Goal: Information Seeking & Learning: Find contact information

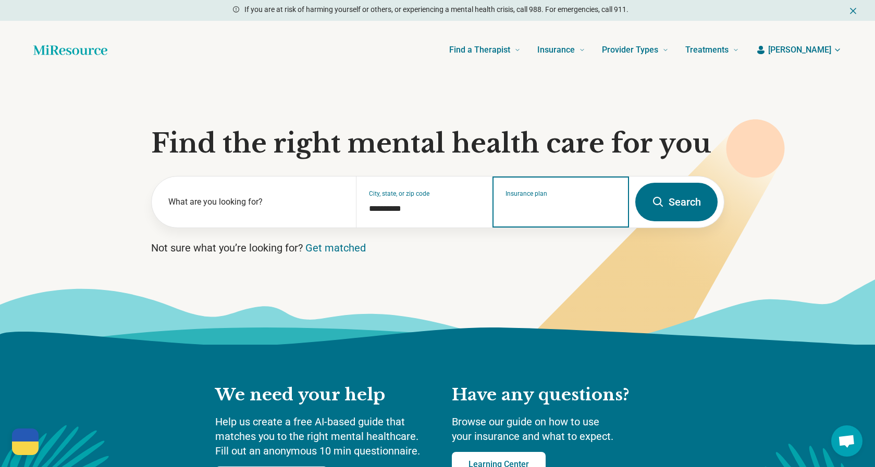
click at [537, 206] on input "Insurance plan" at bounding box center [560, 209] width 111 height 13
click at [512, 246] on div "DSHIP" at bounding box center [515, 247] width 45 height 21
type input "*****"
click at [665, 204] on button "Search" at bounding box center [676, 202] width 82 height 39
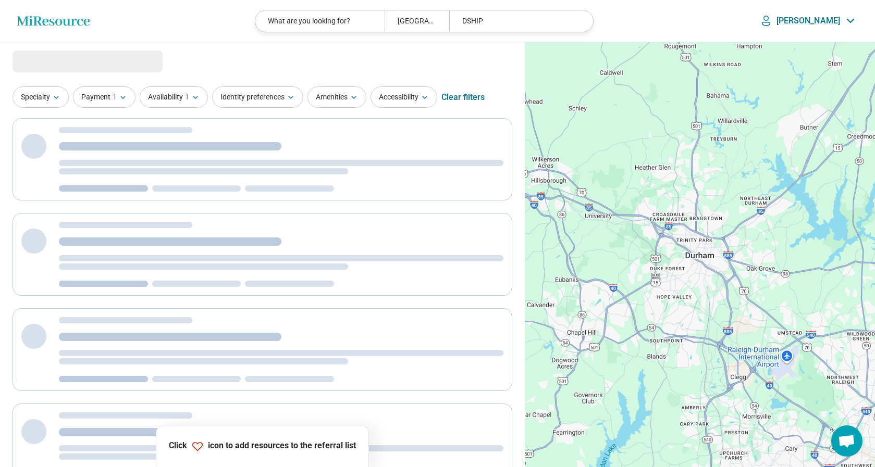
select select "***"
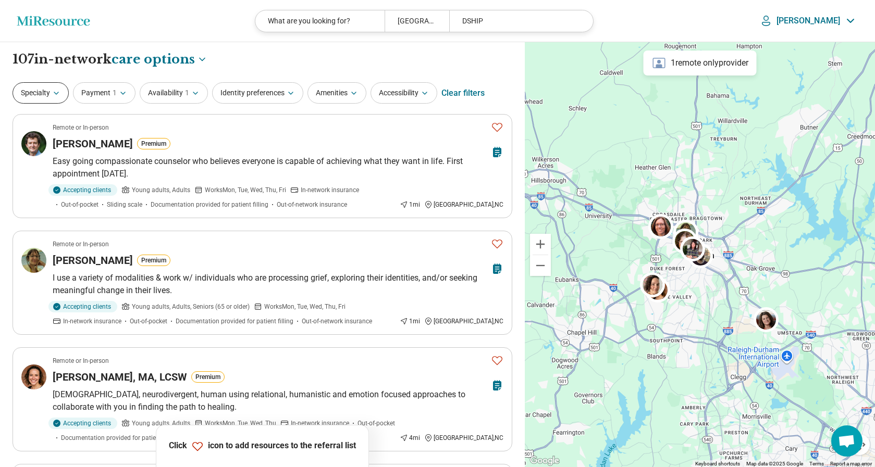
click at [60, 91] on icon "button" at bounding box center [56, 93] width 8 height 8
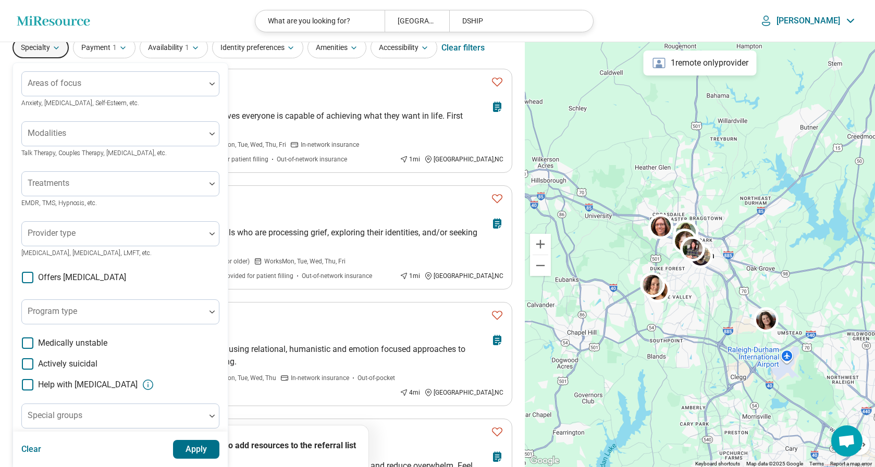
scroll to position [6, 0]
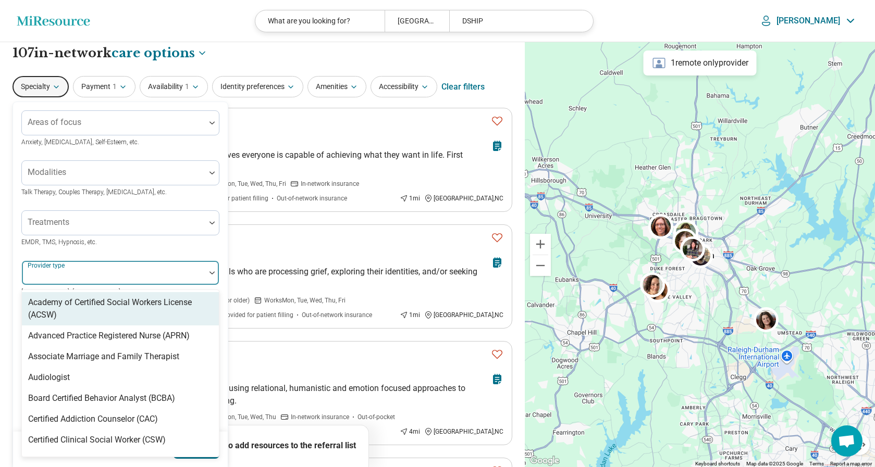
click at [56, 273] on div "Provider type" at bounding box center [120, 272] width 198 height 25
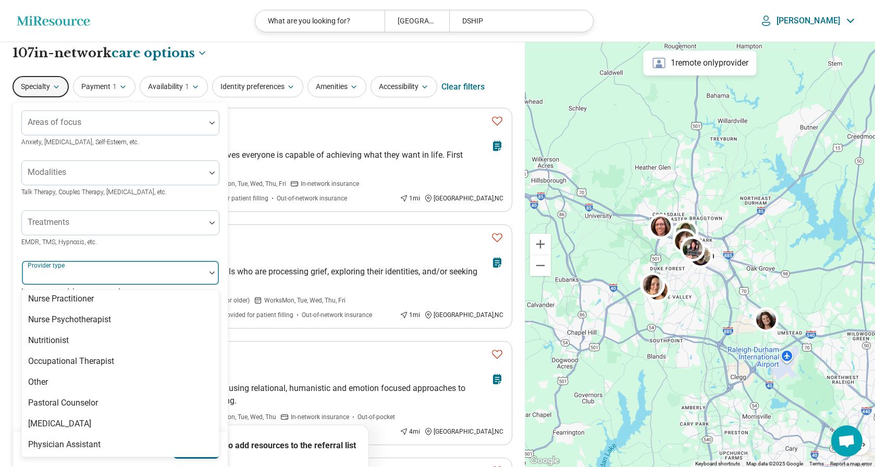
scroll to position [1363, 0]
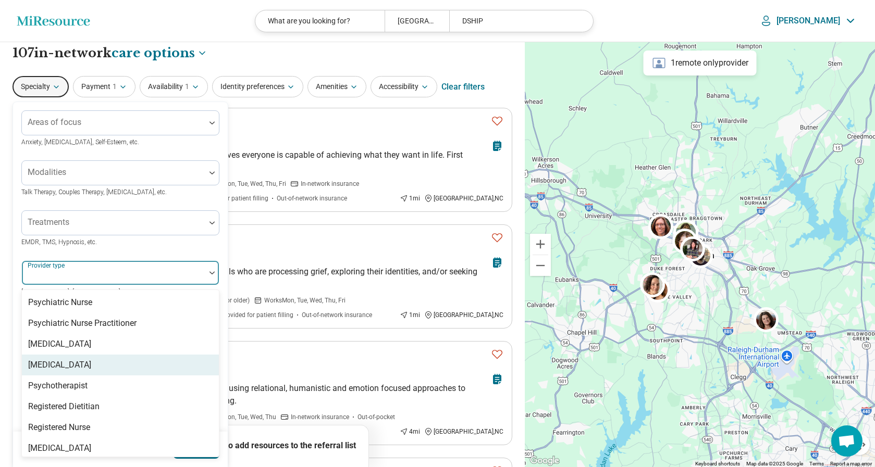
click at [50, 359] on div "[MEDICAL_DATA]" at bounding box center [59, 365] width 63 height 13
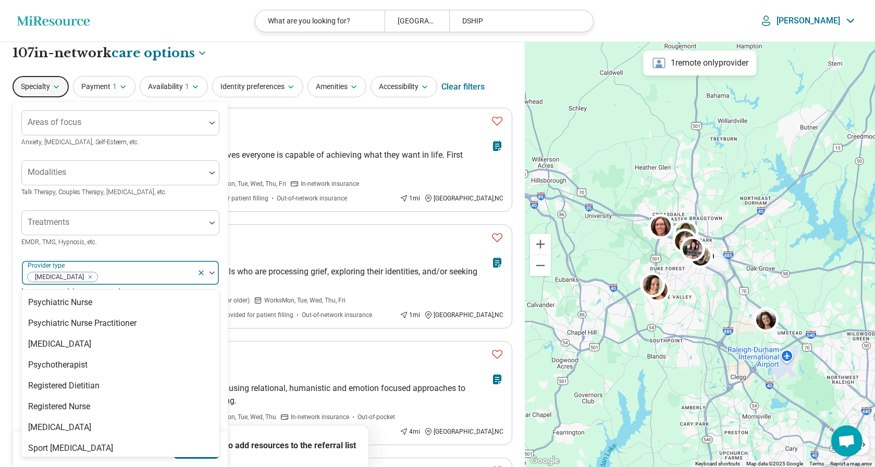
scroll to position [1342, 0]
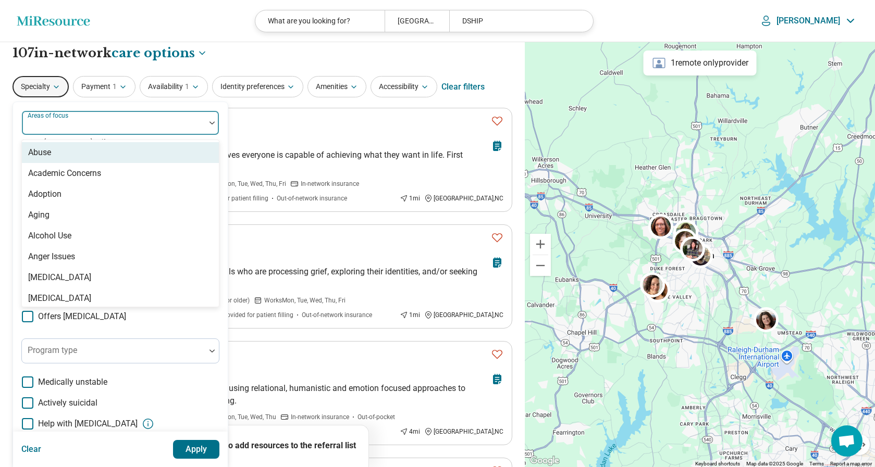
click at [64, 124] on div "Areas of focus" at bounding box center [120, 122] width 198 height 25
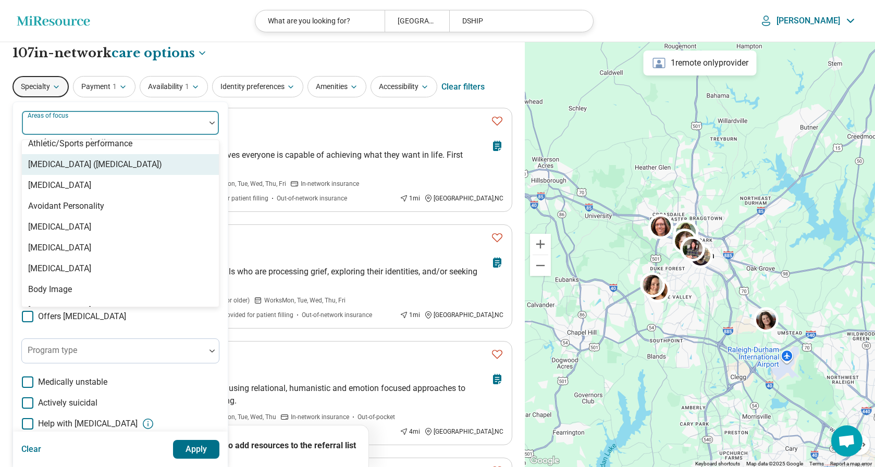
scroll to position [217, 0]
click at [65, 164] on div "[MEDICAL_DATA] ([MEDICAL_DATA])" at bounding box center [95, 165] width 134 height 13
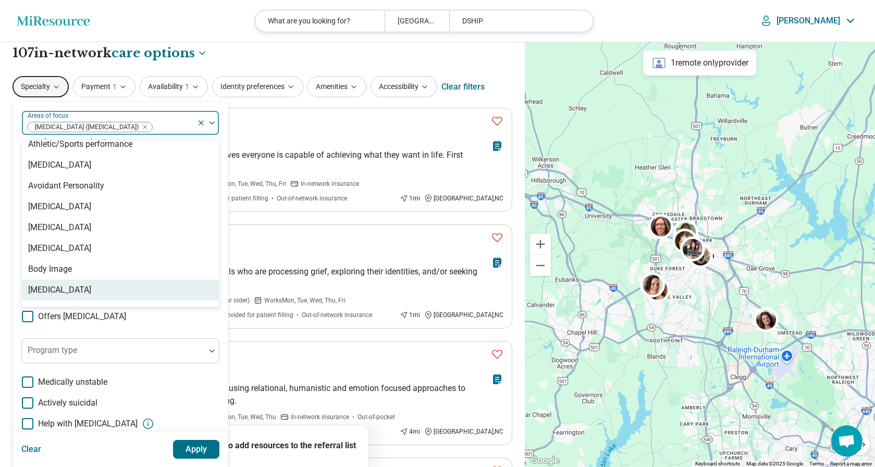
click at [196, 450] on button "Apply" at bounding box center [196, 449] width 47 height 19
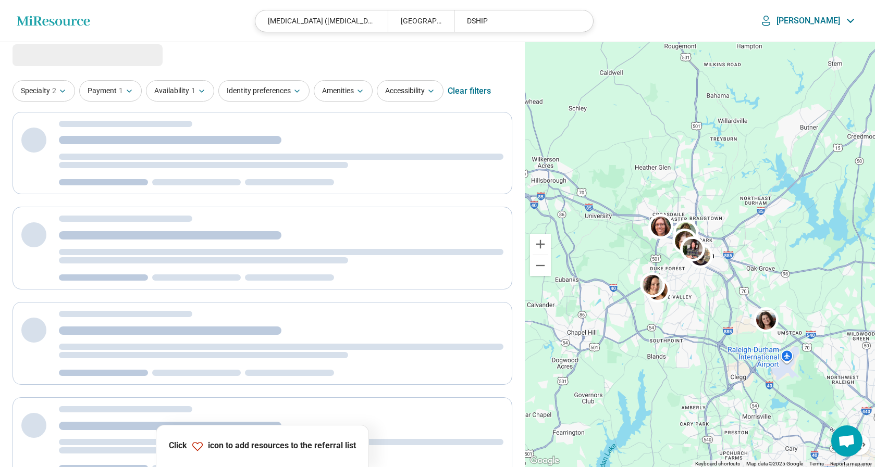
scroll to position [0, 0]
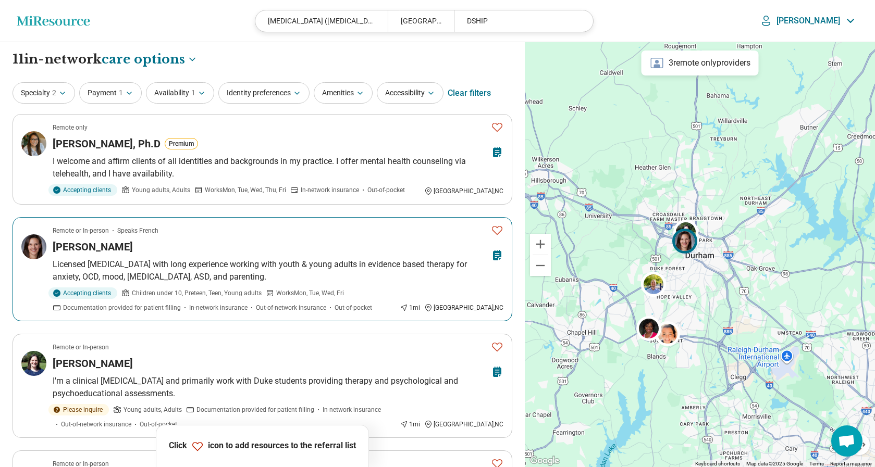
click at [495, 228] on icon "Favorite" at bounding box center [497, 230] width 13 height 13
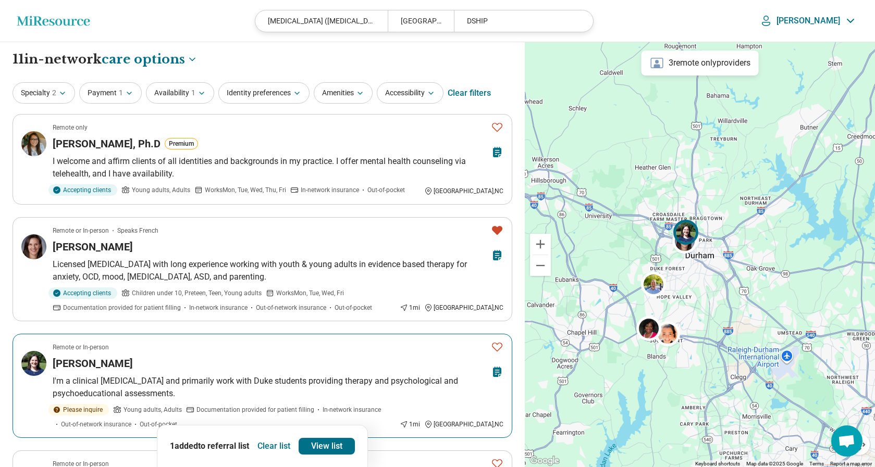
click at [496, 346] on icon "Favorite" at bounding box center [497, 347] width 13 height 13
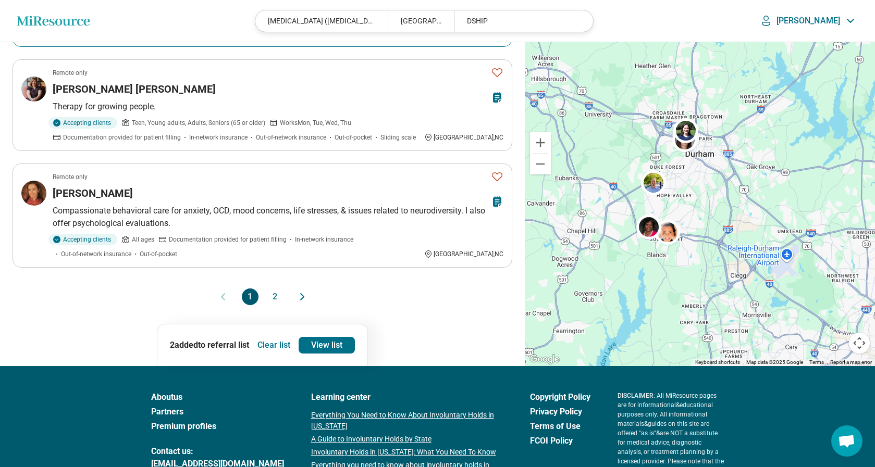
scroll to position [951, 0]
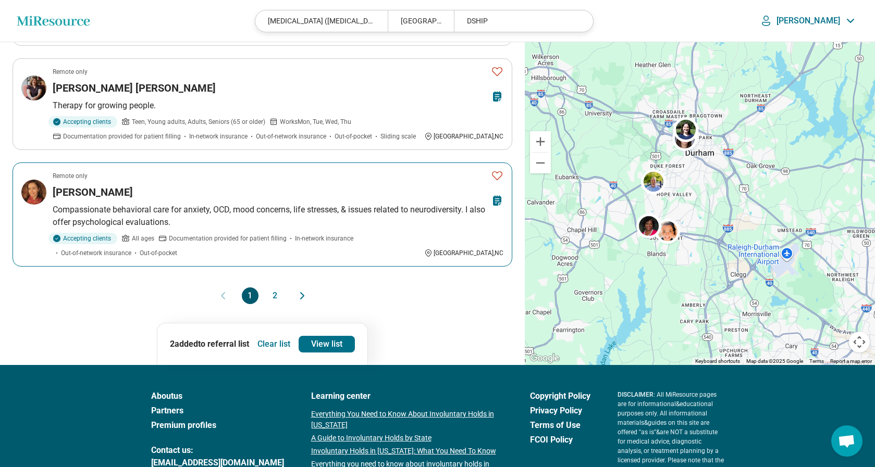
click at [494, 171] on icon "Favorite" at bounding box center [497, 175] width 10 height 9
click at [316, 336] on link "View list" at bounding box center [326, 344] width 56 height 17
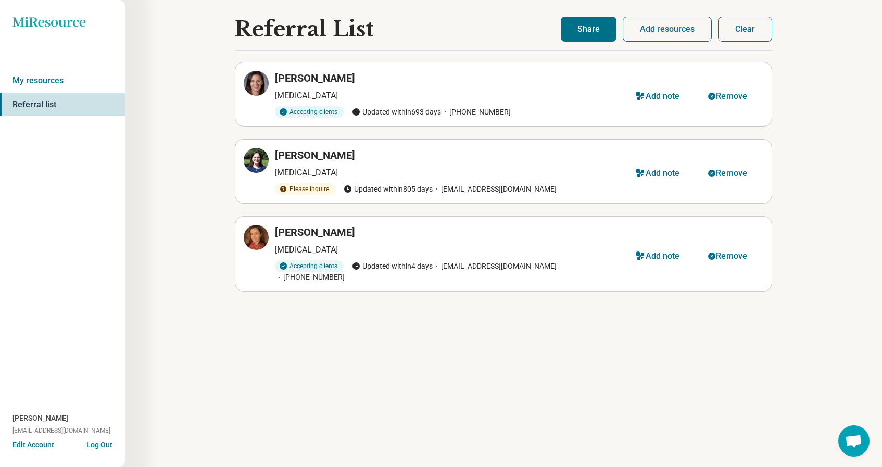
click at [587, 24] on button "Share" at bounding box center [589, 29] width 56 height 25
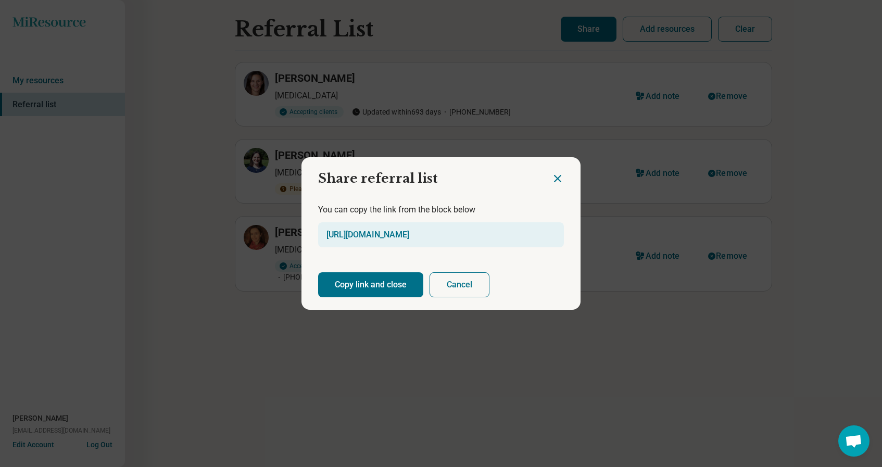
click at [353, 281] on button "Copy link and close" at bounding box center [370, 284] width 105 height 25
